Goal: Information Seeking & Learning: Learn about a topic

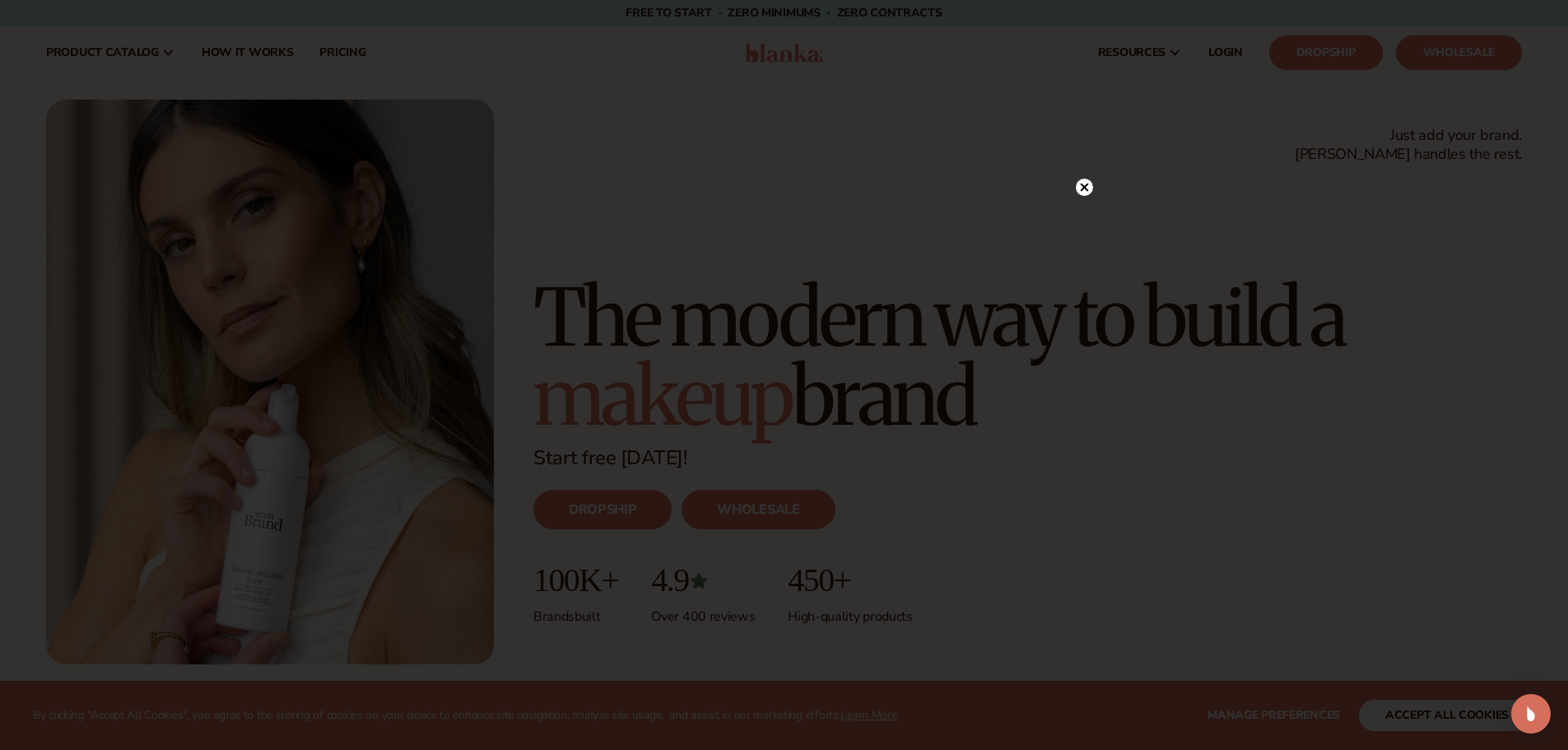
click at [1080, 181] on circle at bounding box center [1084, 186] width 17 height 17
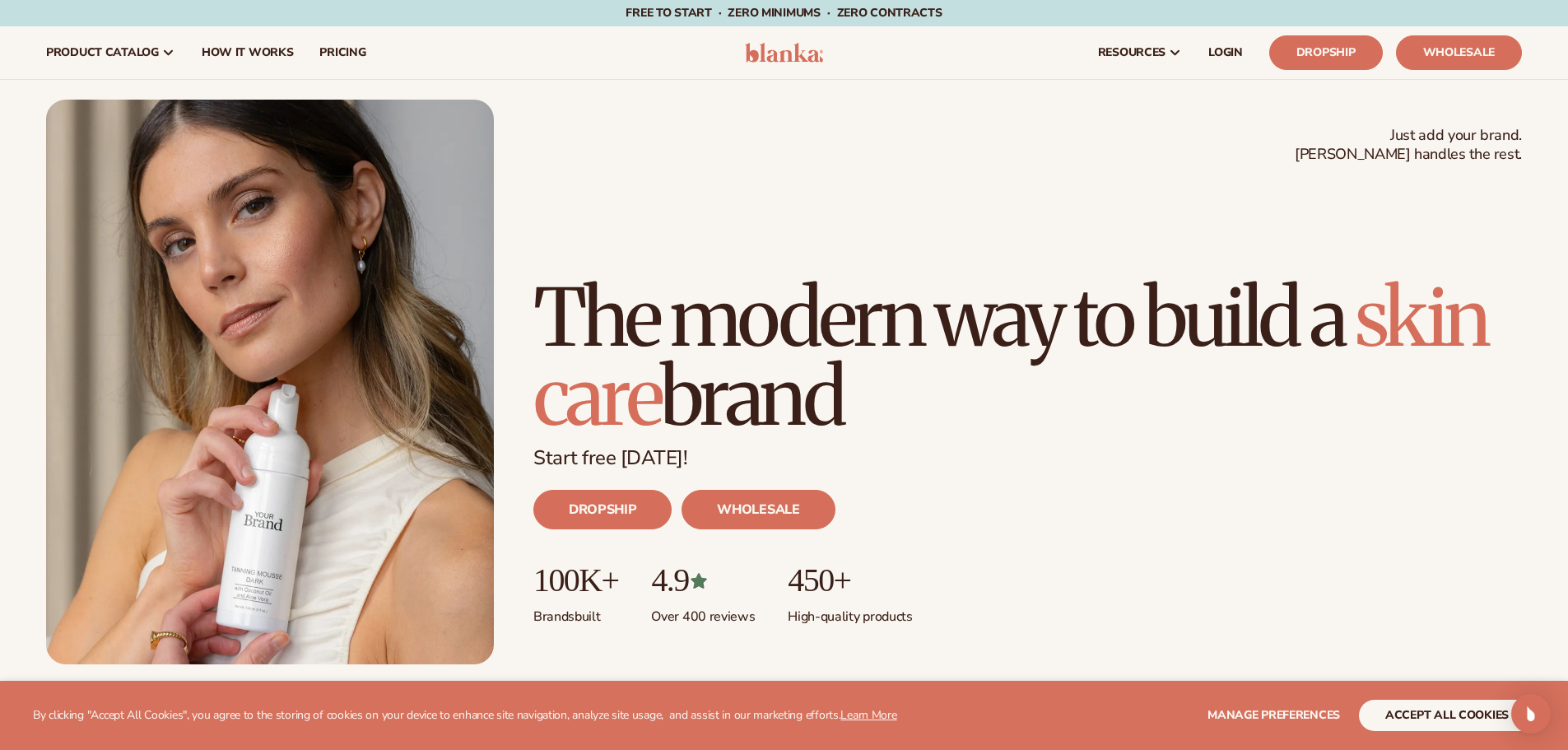
drag, startPoint x: 1019, startPoint y: 382, endPoint x: 522, endPoint y: 217, distance: 523.7
click at [522, 217] on div "Just add your brand. Blanka handles the rest. beauty,[MEDICAL_DATA],wellness,ma…" at bounding box center [784, 381] width 1476 height 565
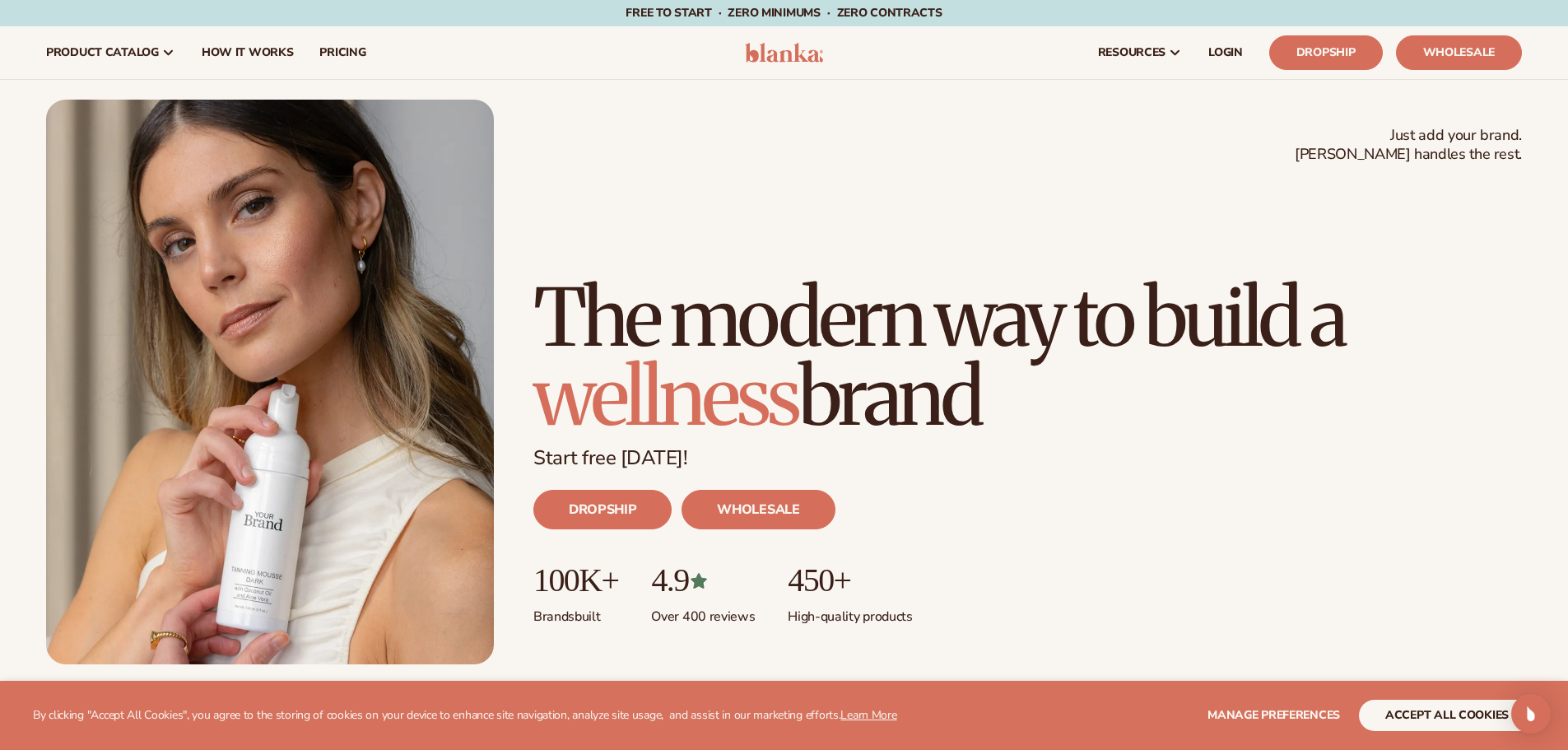
click at [934, 308] on h1 "The modern way to build a wellness brand" at bounding box center [1027, 357] width 989 height 158
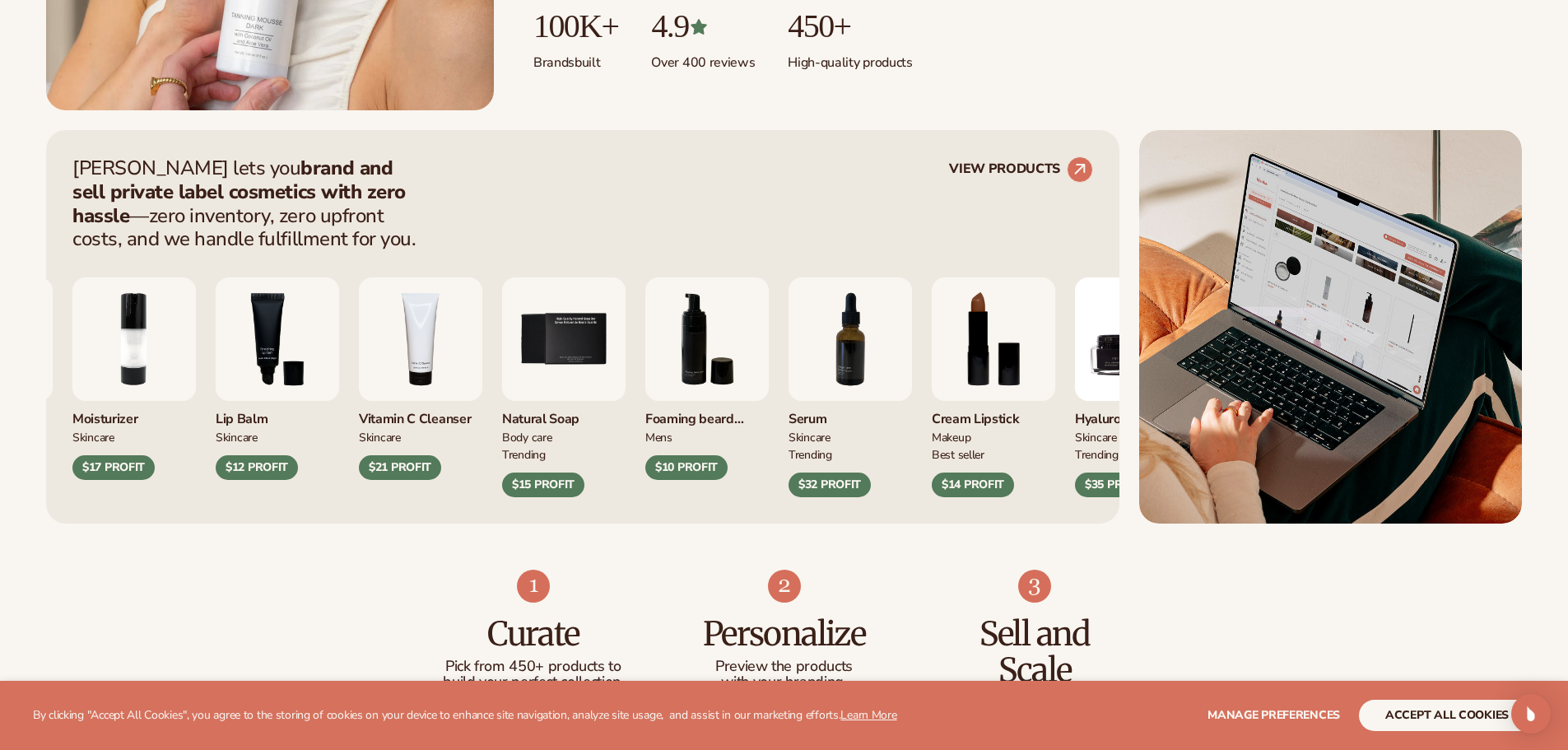
scroll to position [658, 0]
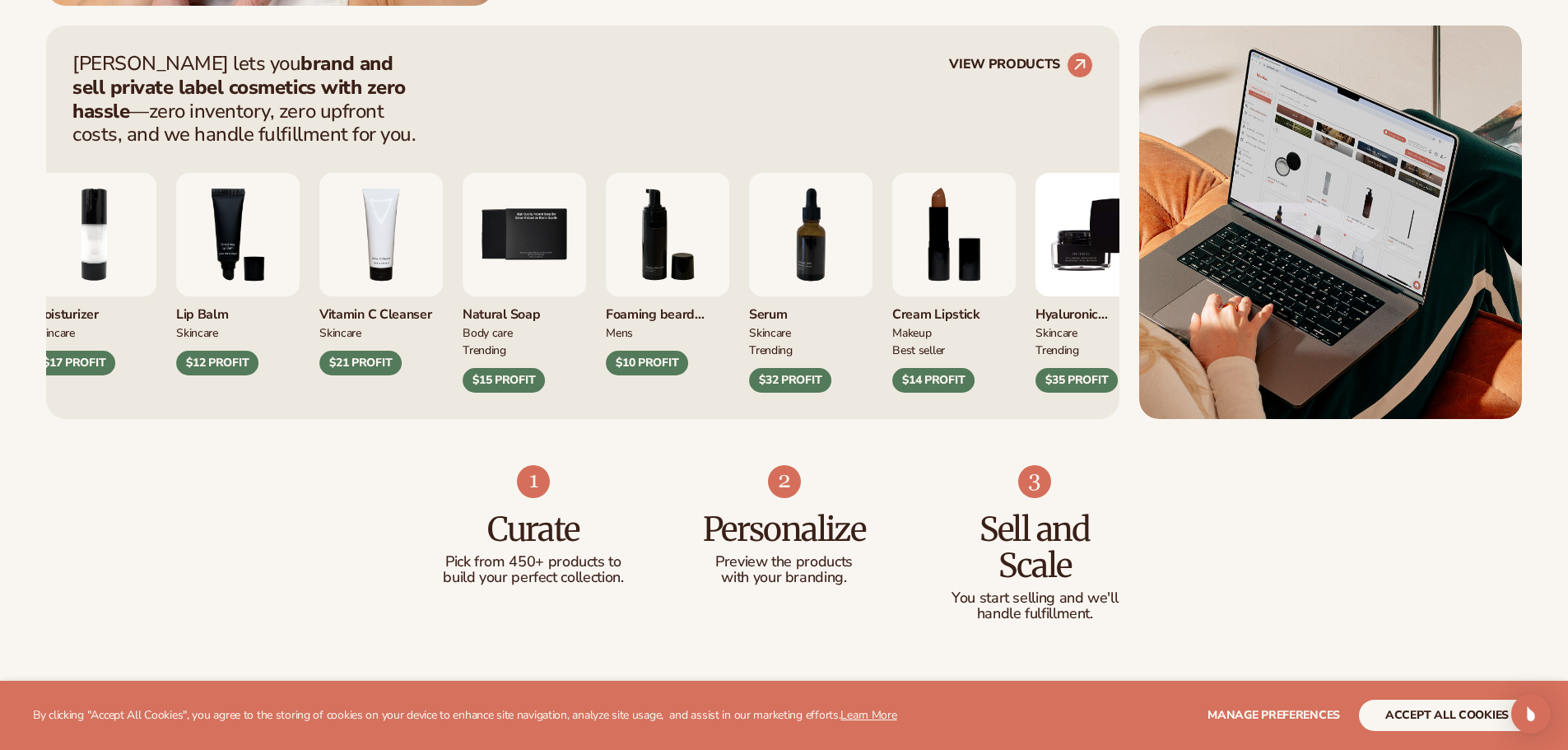
click at [381, 236] on img "4 / 9" at bounding box center [381, 235] width 123 height 124
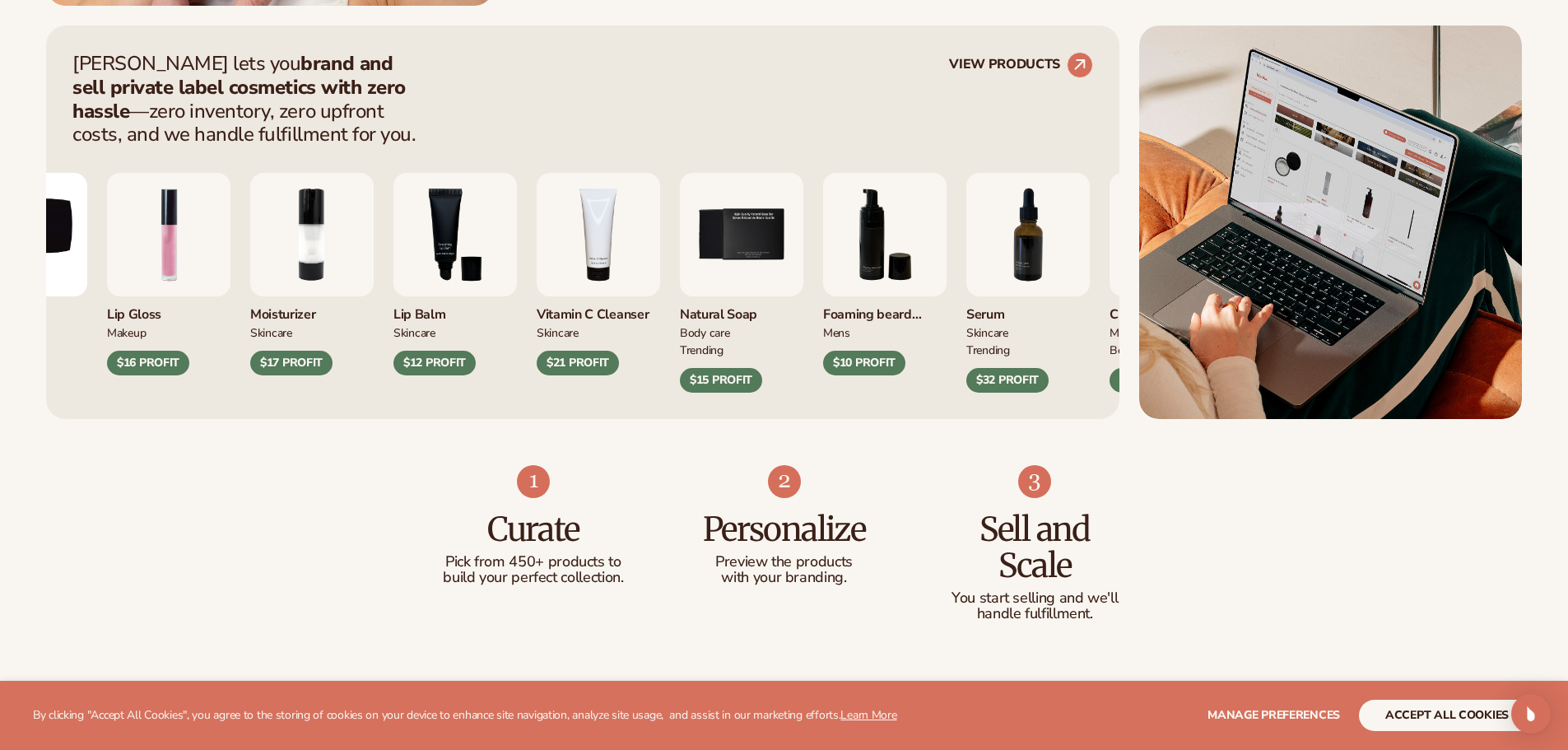
click at [803, 316] on div "Natural Soap BODY Care TRENDING $15 PROFIT" at bounding box center [742, 283] width 123 height 219
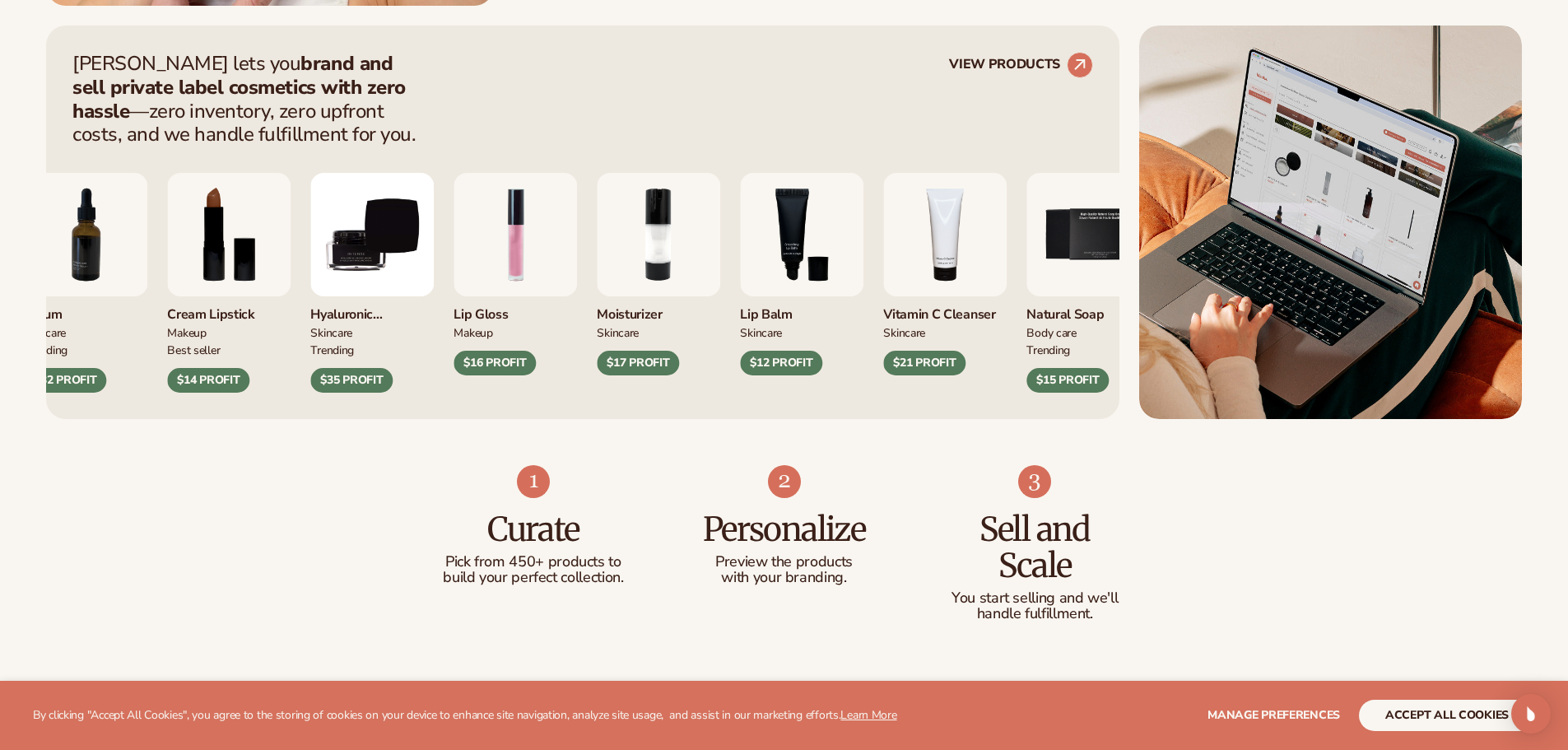
click at [935, 282] on div "Serum SKINCARE TRENDING $32 PROFIT Cream Lipstick MAKEUP BEST SELLER $14 PROFIT" at bounding box center [534, 283] width 1020 height 219
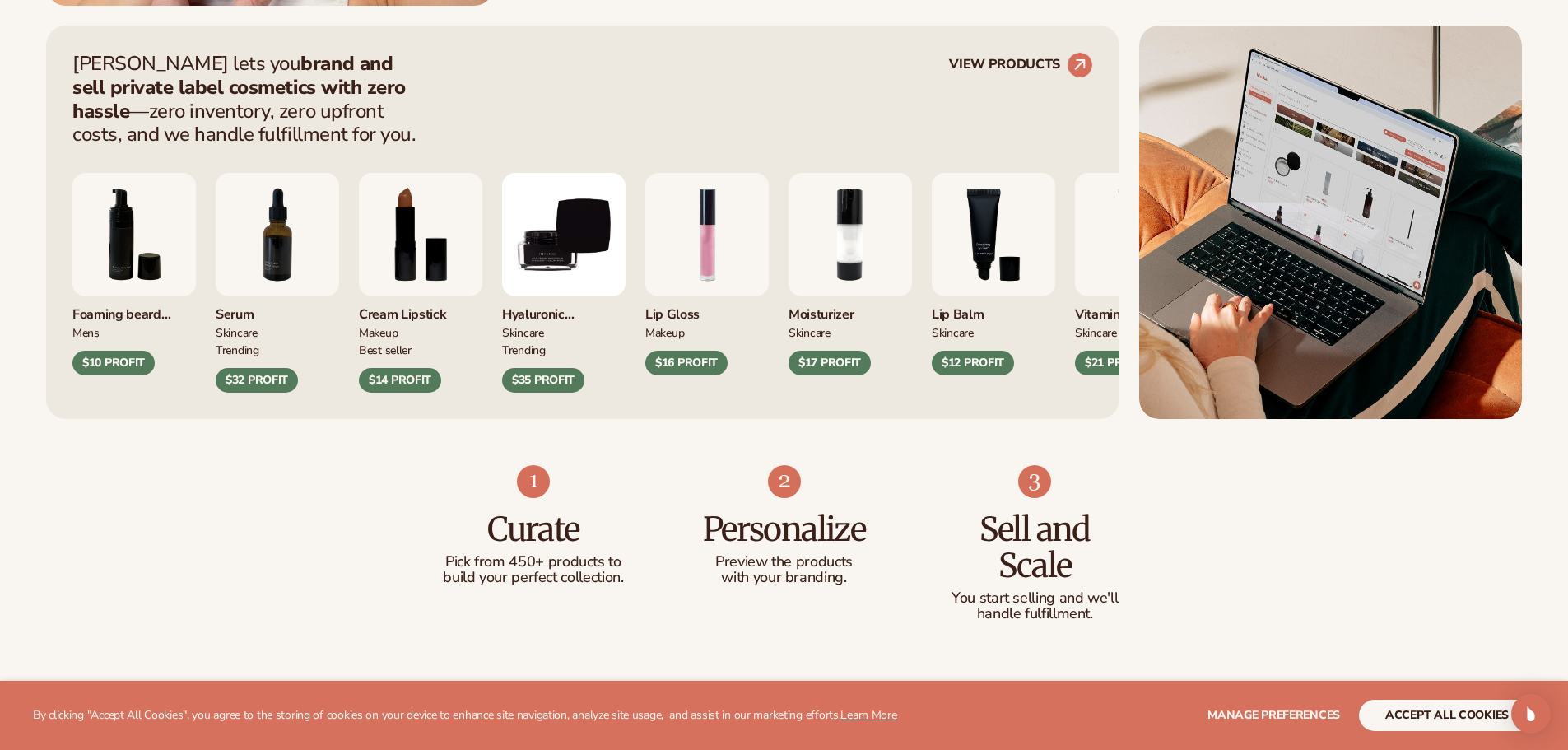
click at [968, 269] on div "Foaming [PERSON_NAME] wash mens $10 PROFIT Serum SKINCARE TRENDING $32 PROFIT M…" at bounding box center [582, 283] width 1020 height 219
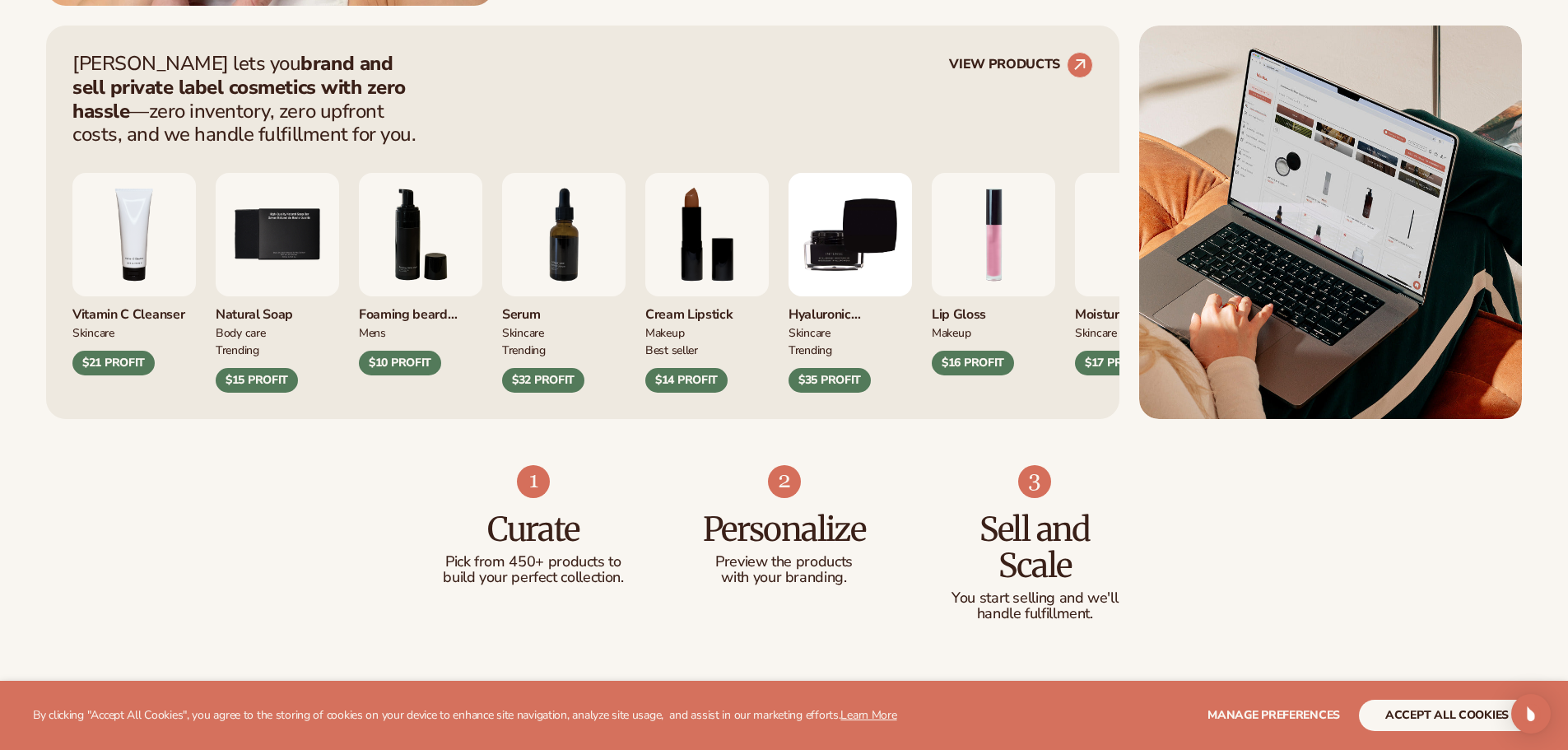
click at [1134, 266] on div "[PERSON_NAME] lets you brand and sell private label cosmetics with zero hassle …" at bounding box center [784, 222] width 1476 height 393
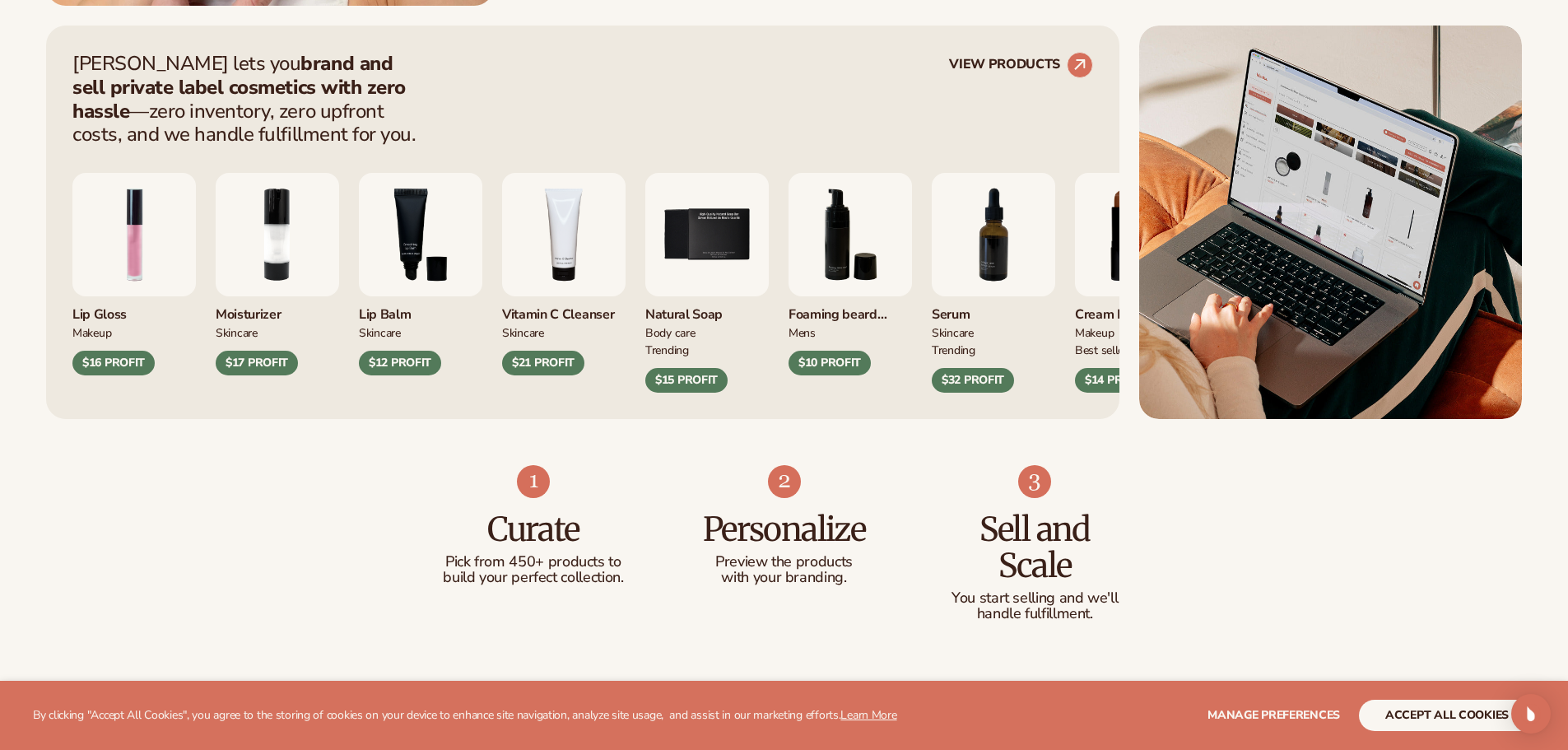
click at [1169, 284] on div "[PERSON_NAME] lets you brand and sell private label cosmetics with zero hassle …" at bounding box center [784, 222] width 1476 height 393
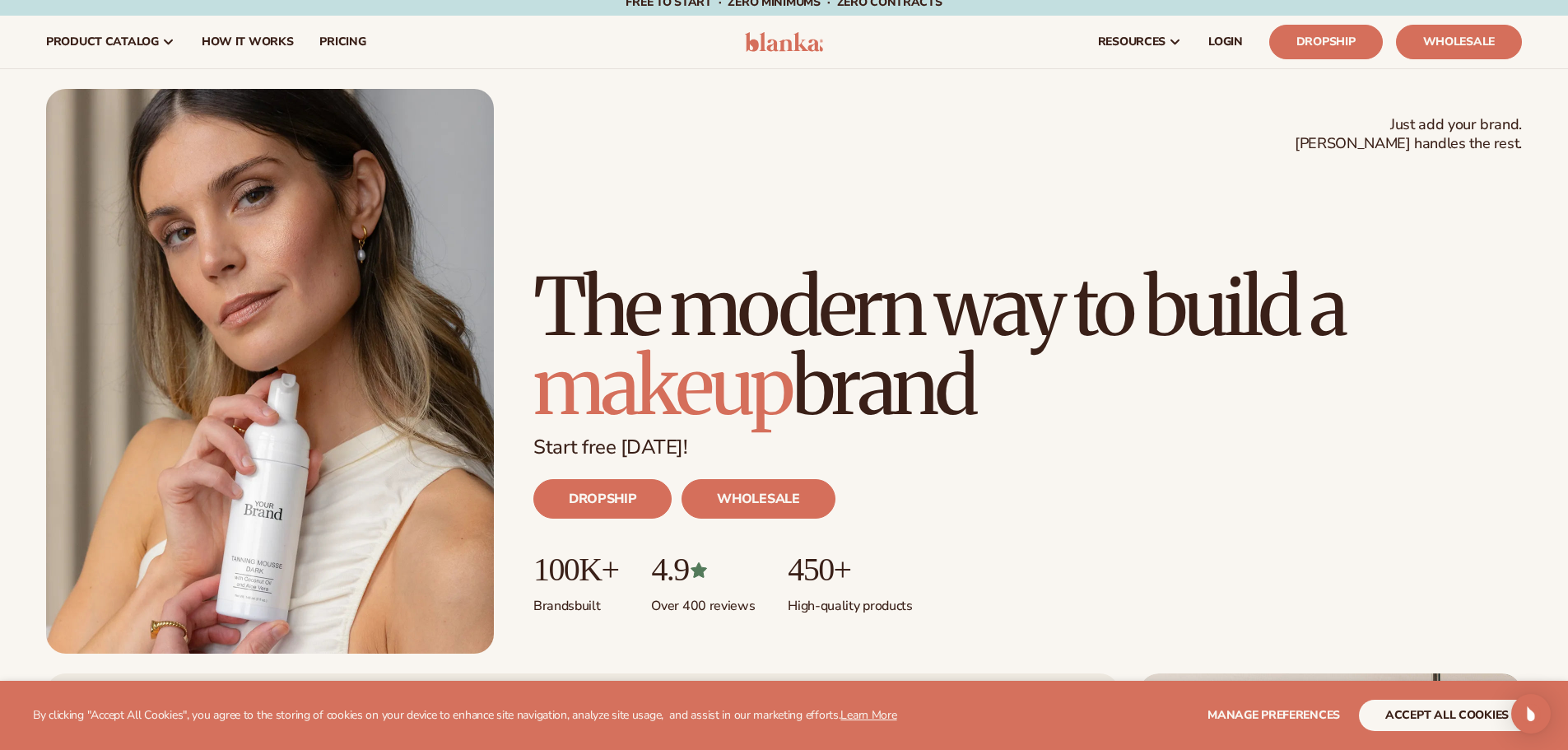
scroll to position [0, 0]
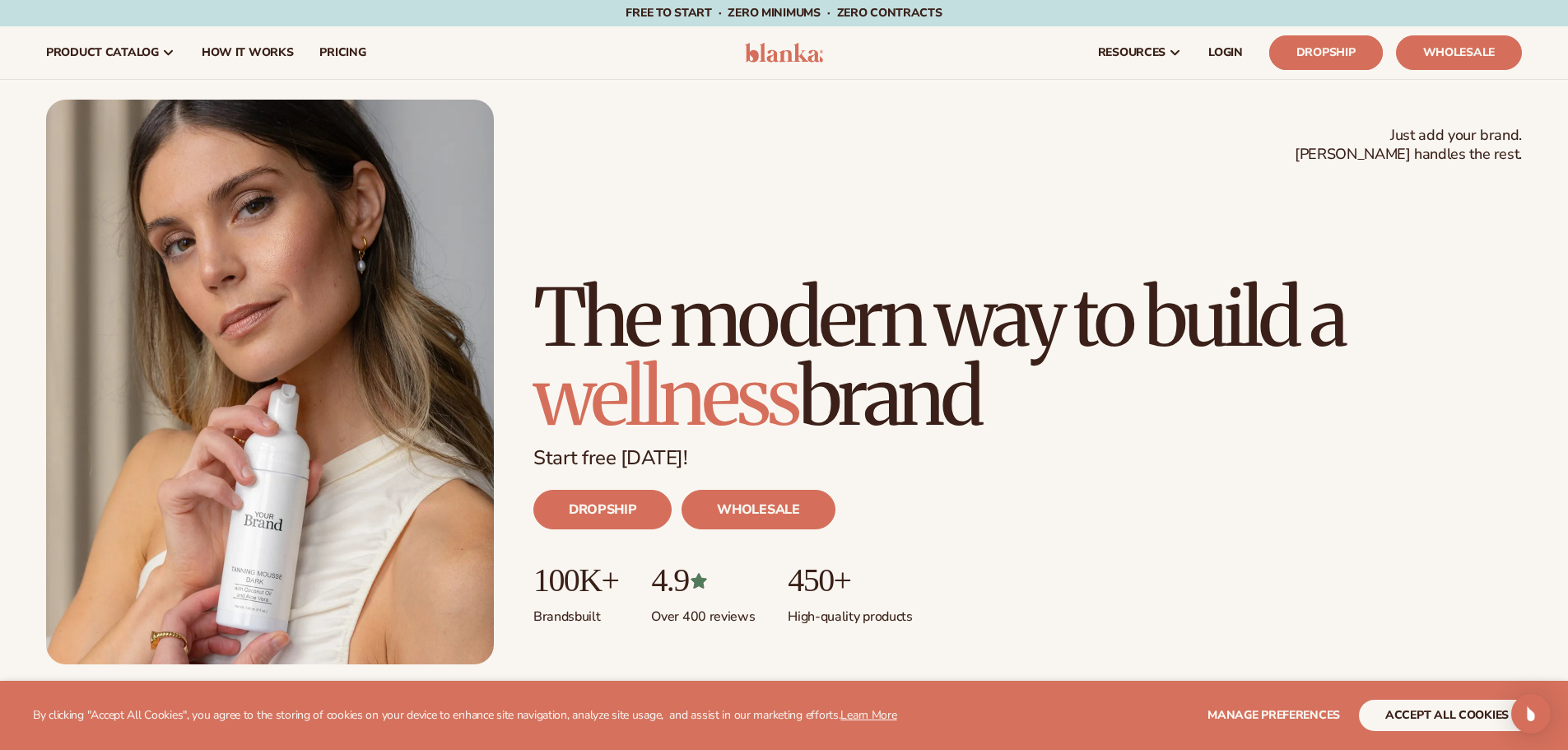
click at [1338, 52] on link "Dropship" at bounding box center [1326, 53] width 113 height 35
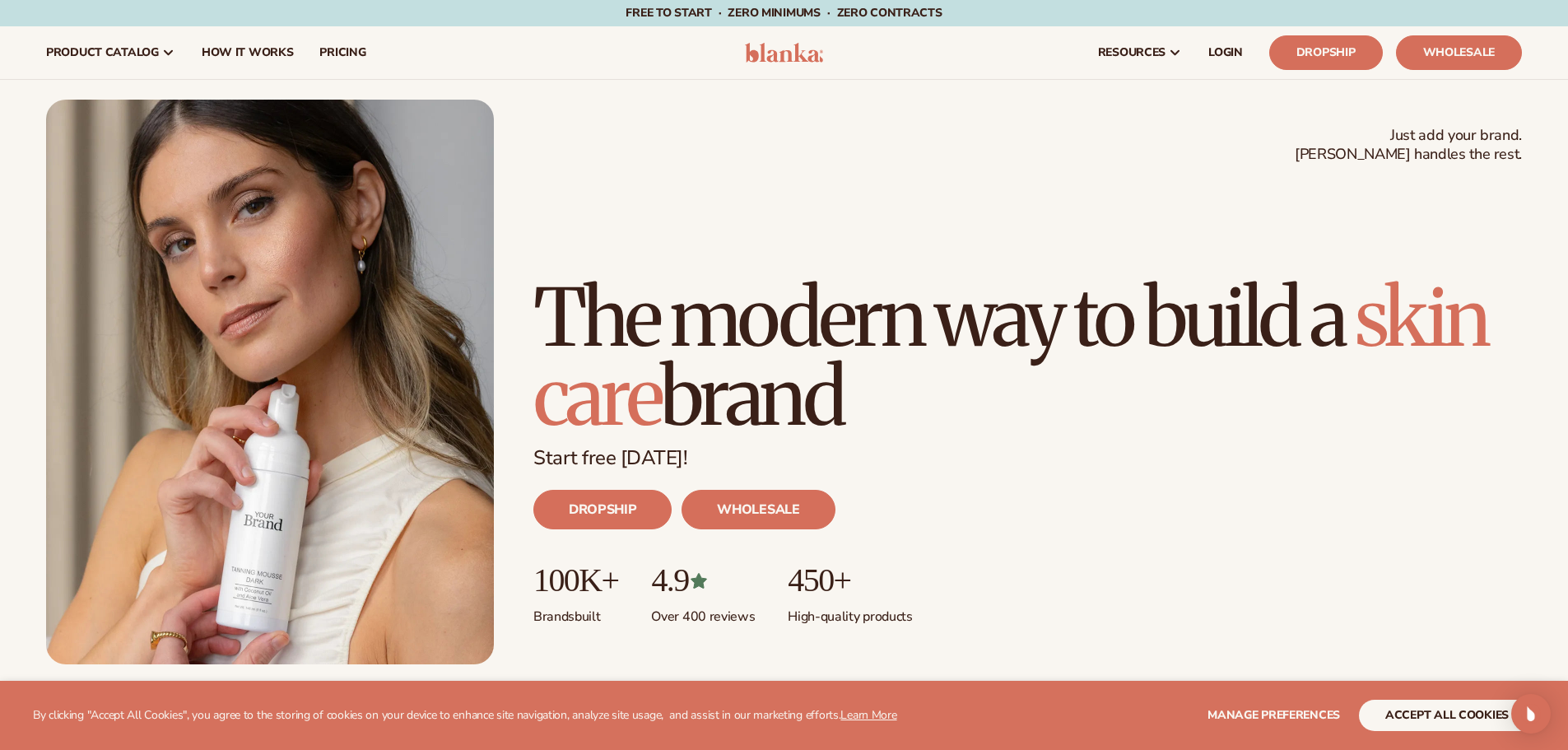
click at [1119, 386] on h1 "The modern way to build a [MEDICAL_DATA] brand" at bounding box center [1027, 357] width 989 height 158
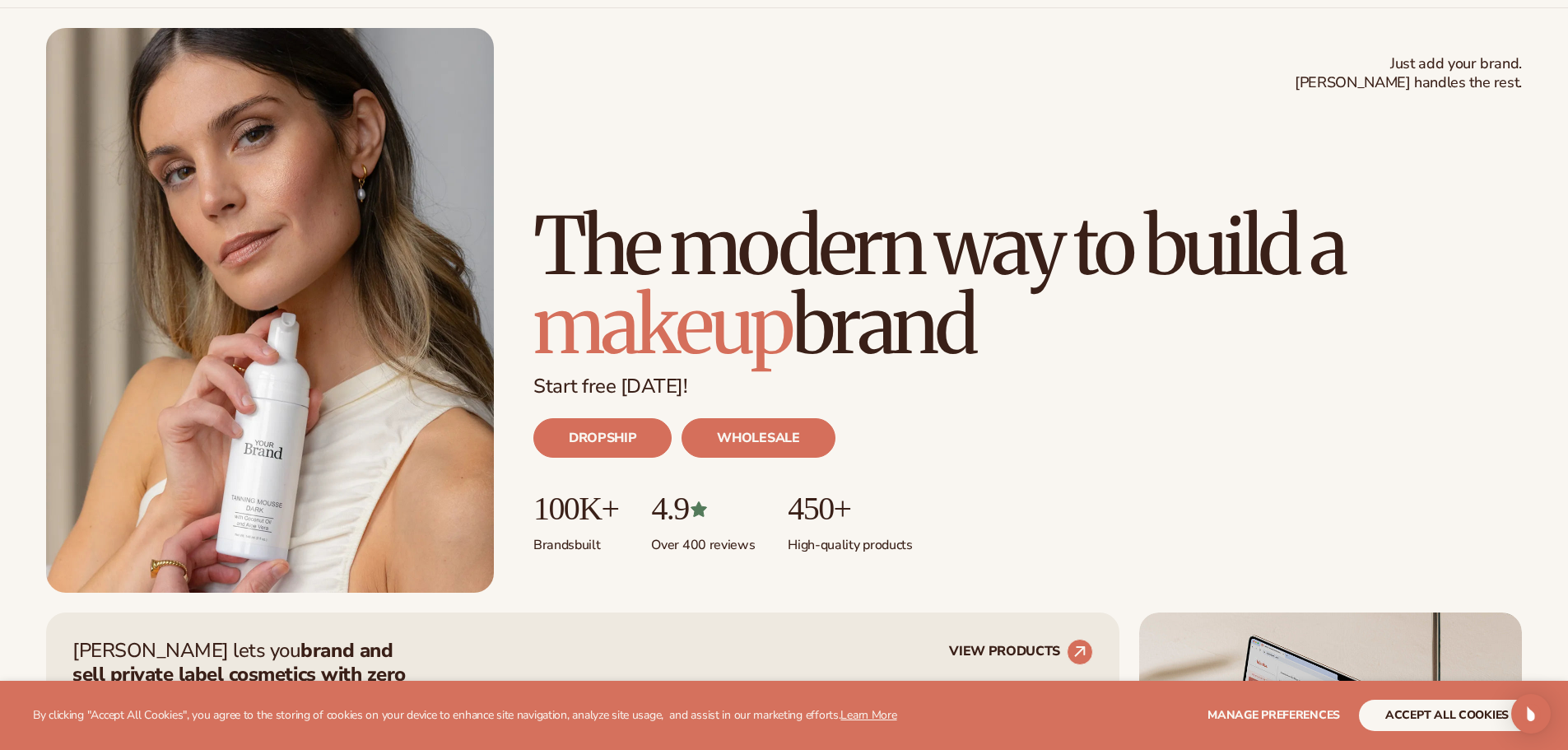
scroll to position [83, 0]
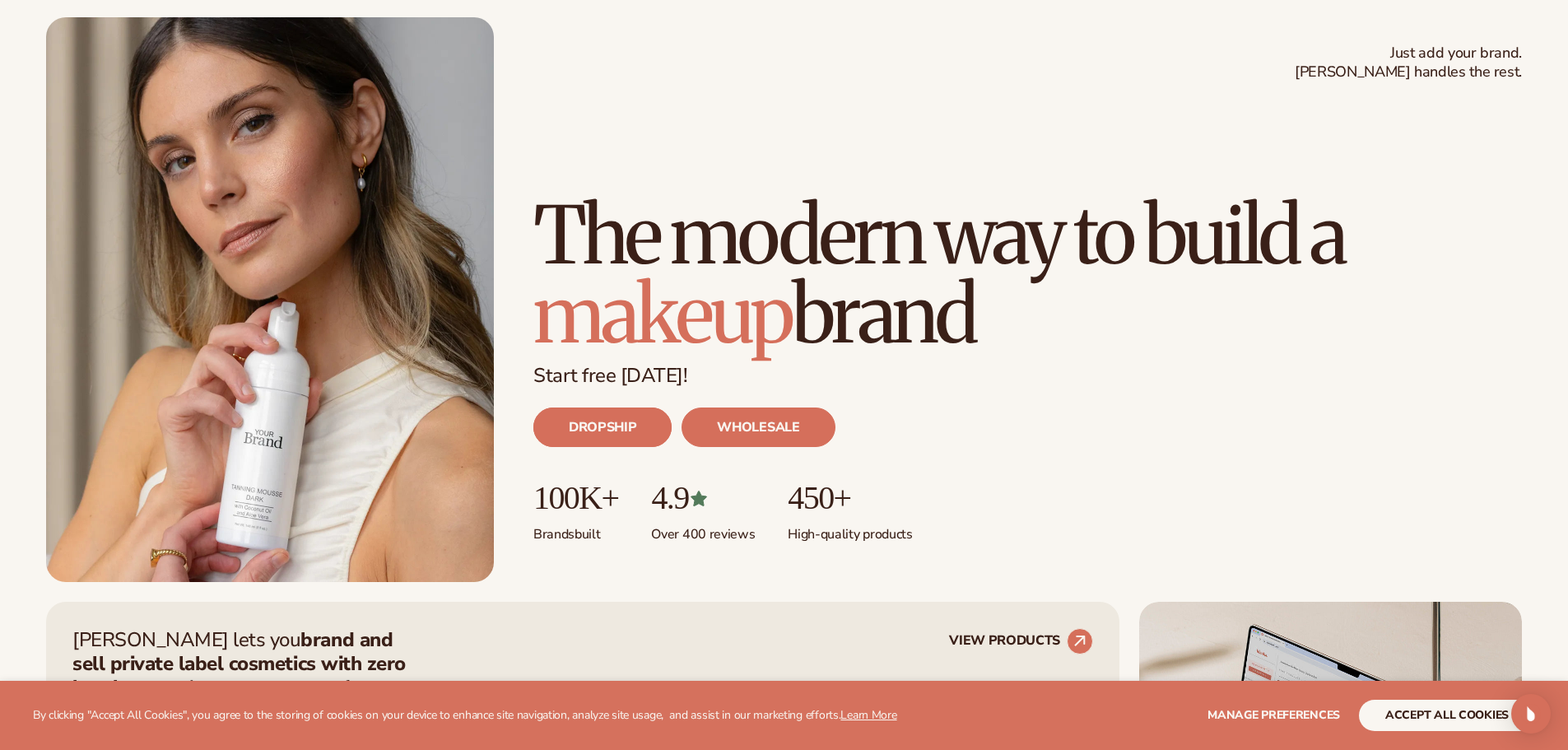
click at [640, 429] on link "DROPSHIP" at bounding box center [602, 427] width 138 height 40
